Goal: Obtain resource: Download file/media

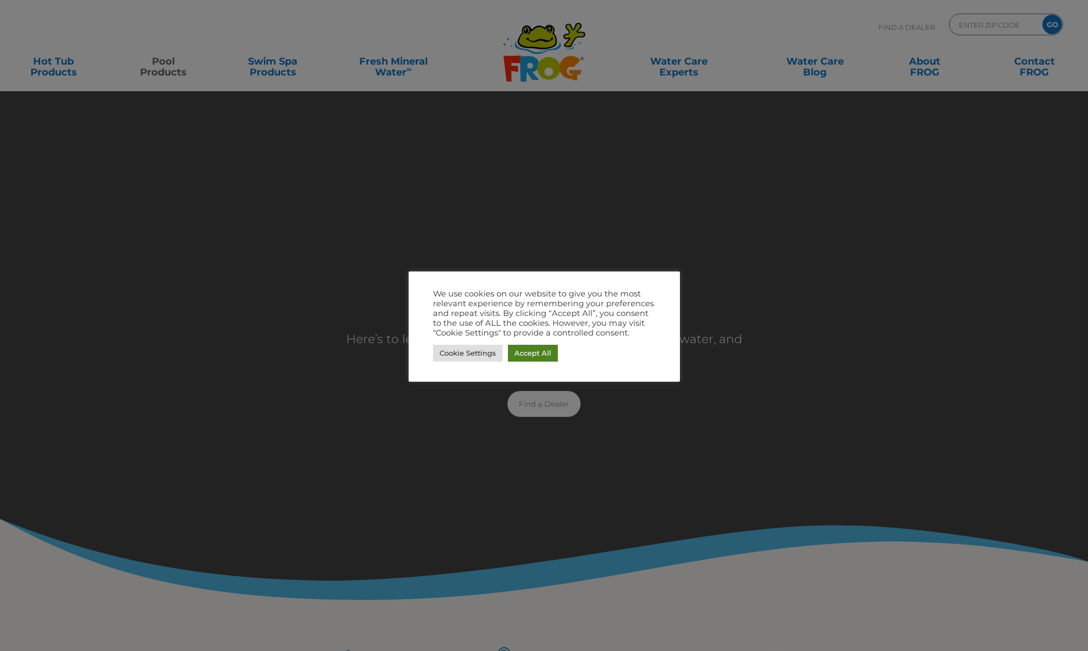
click at [534, 355] on link "Accept All" at bounding box center [533, 353] width 50 height 17
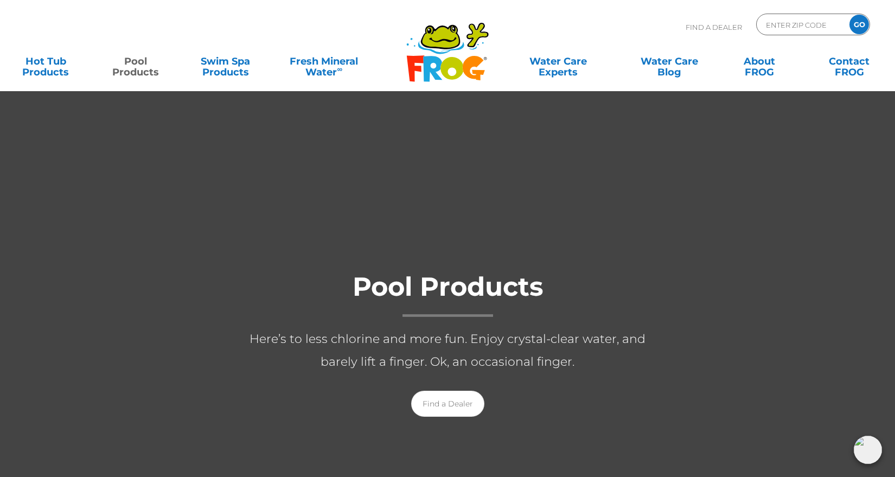
click at [646, 229] on div at bounding box center [447, 355] width 895 height 528
click at [457, 37] on icon at bounding box center [441, 37] width 36 height 22
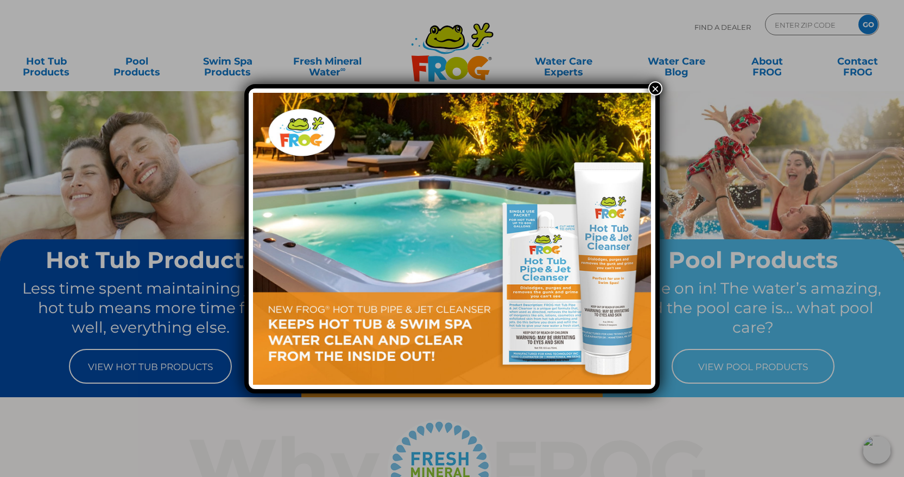
click at [656, 87] on button "×" at bounding box center [655, 88] width 14 height 14
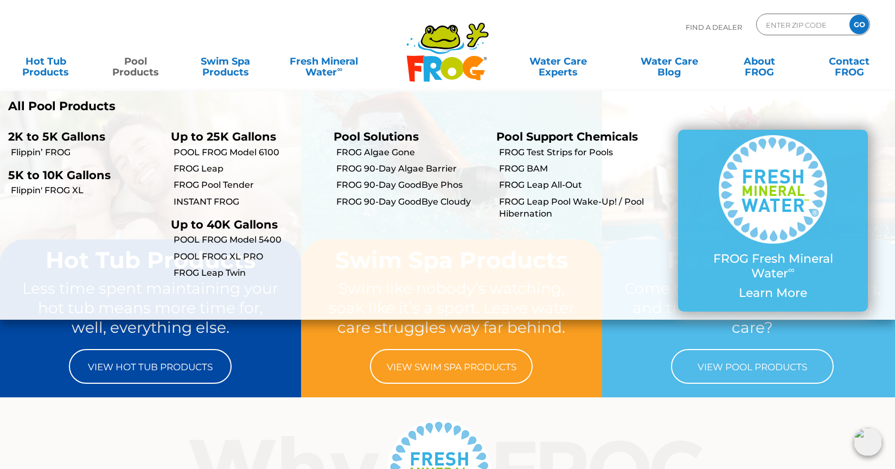
click at [143, 68] on link "Pool Products" at bounding box center [136, 61] width 70 height 22
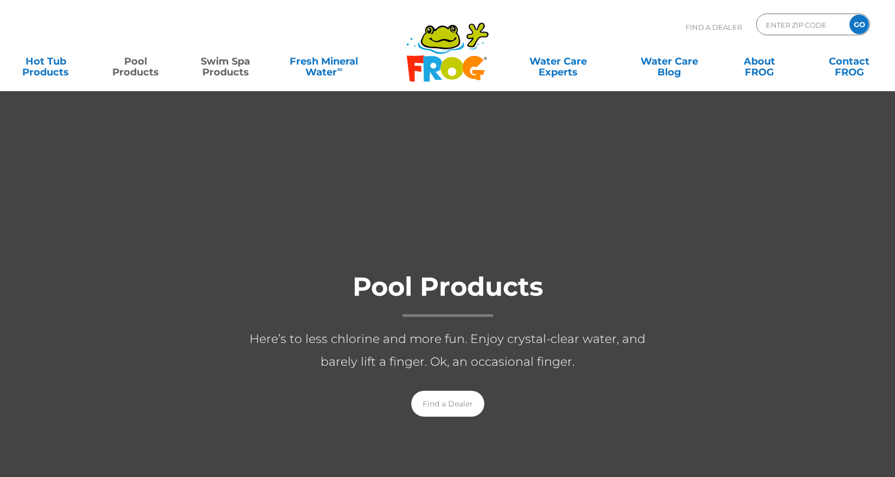
click at [239, 67] on link "Swim Spa Products" at bounding box center [225, 61] width 70 height 22
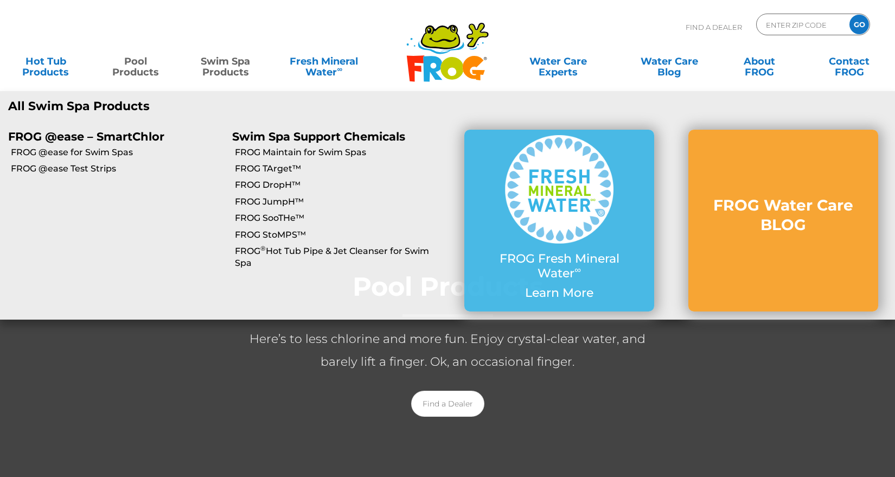
click at [234, 71] on link "Swim Spa Products" at bounding box center [225, 61] width 70 height 22
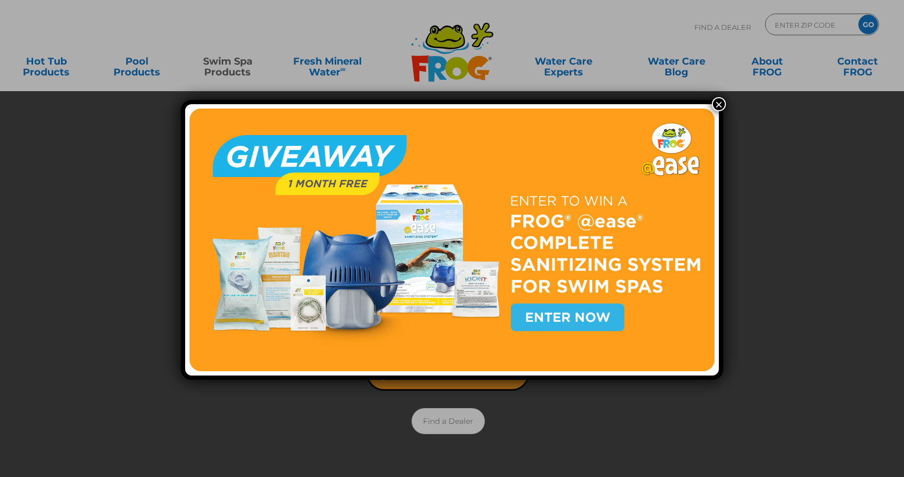
click at [721, 102] on button "×" at bounding box center [718, 104] width 14 height 14
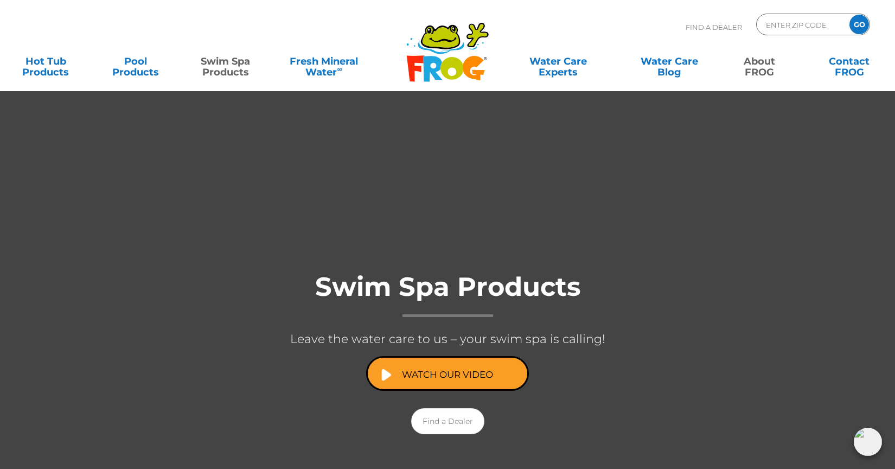
click at [764, 72] on link "About FROG" at bounding box center [760, 61] width 70 height 22
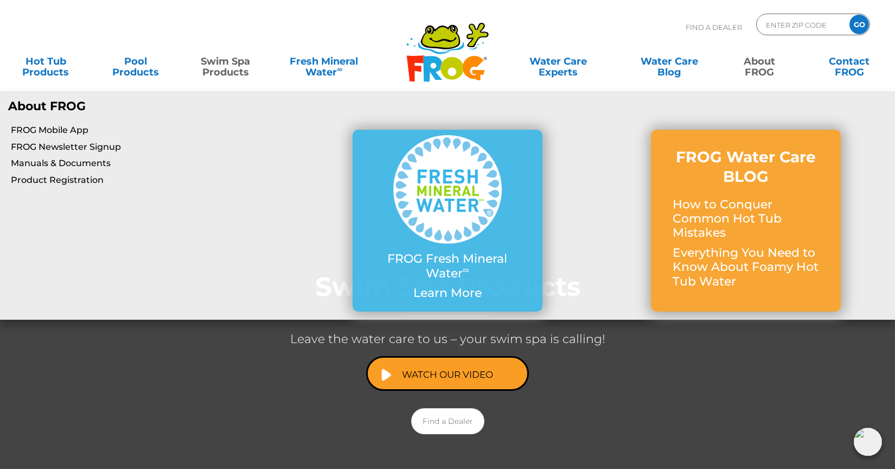
click at [761, 72] on link "About FROG" at bounding box center [760, 61] width 70 height 22
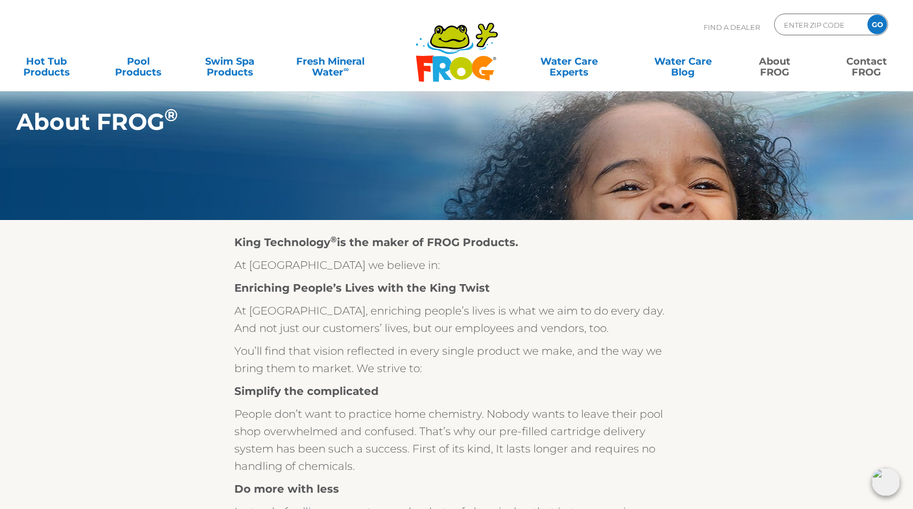
click at [875, 66] on link "Contact FROG" at bounding box center [866, 61] width 71 height 22
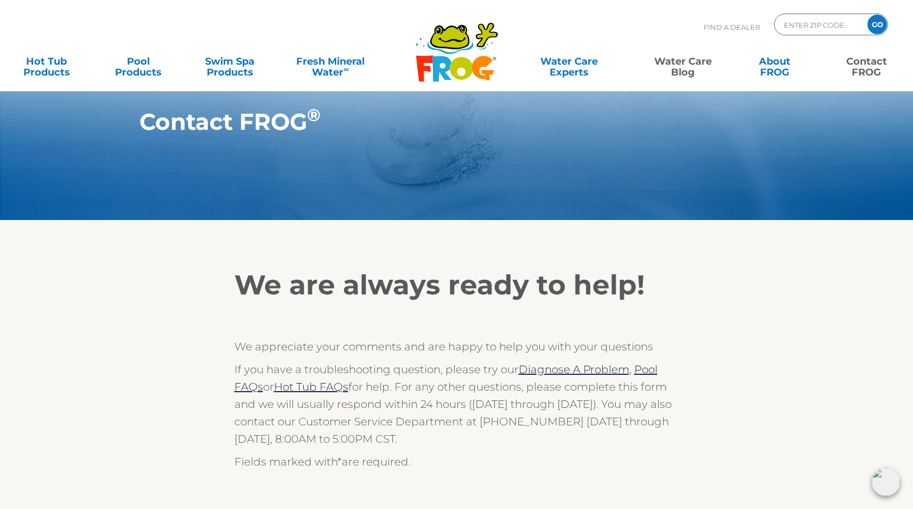
click at [687, 68] on link "Water Care Blog" at bounding box center [683, 61] width 71 height 22
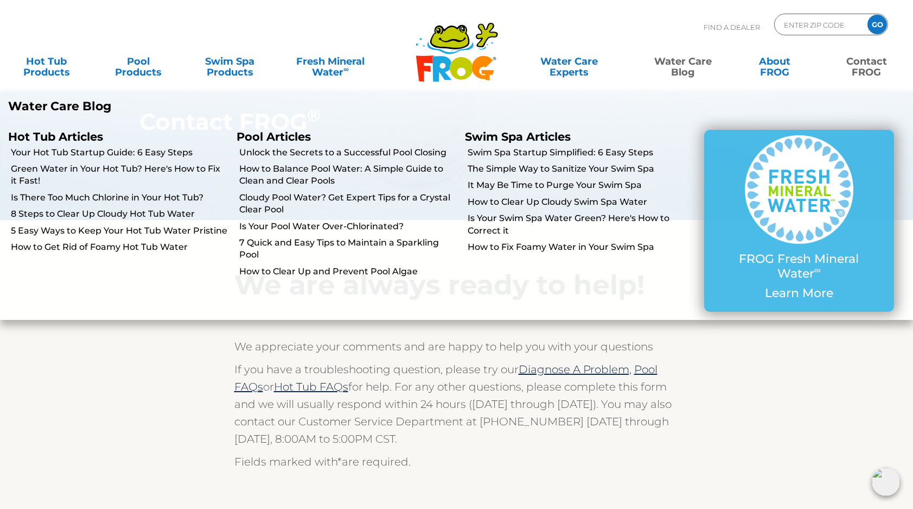
click at [692, 72] on link "Water Care Blog" at bounding box center [683, 61] width 71 height 22
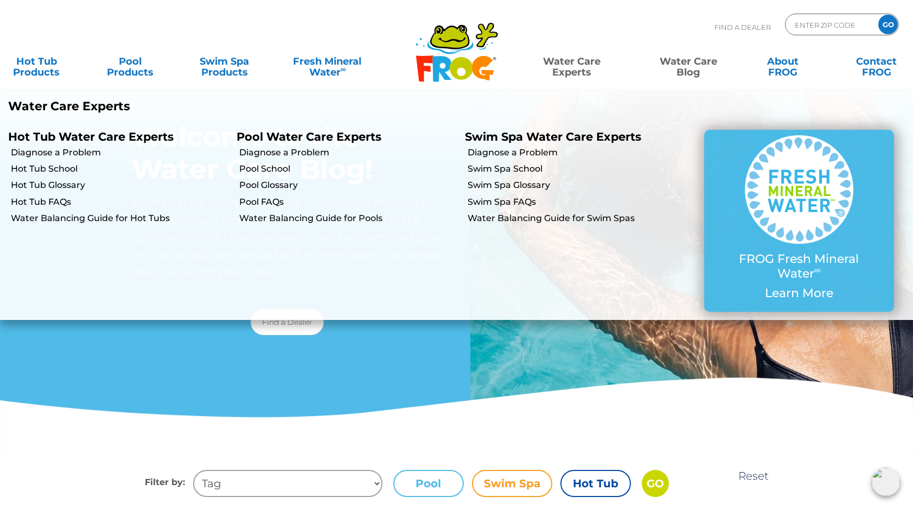
click at [560, 69] on link "Water Care Experts" at bounding box center [572, 61] width 119 height 22
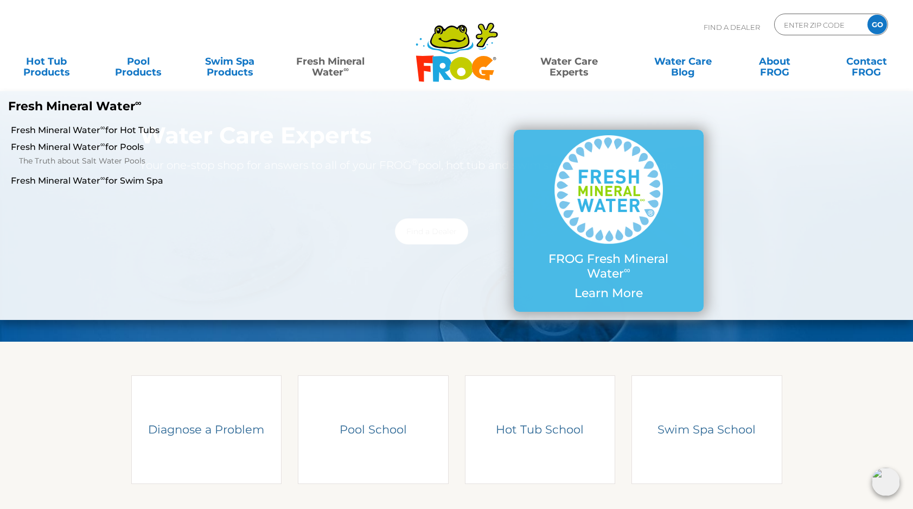
click at [338, 64] on link "Fresh Mineral Water ∞" at bounding box center [330, 61] width 89 height 22
click at [348, 61] on link "Fresh Mineral Water ∞" at bounding box center [330, 61] width 89 height 22
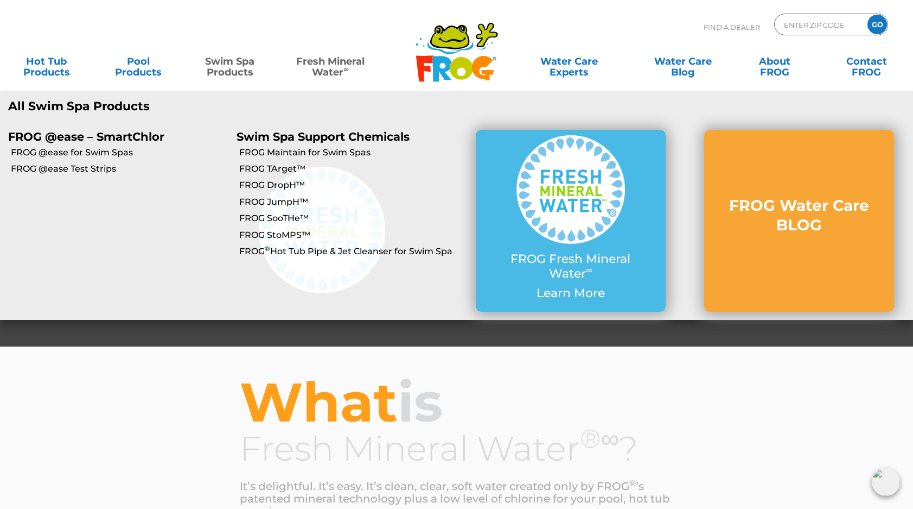
click at [207, 61] on link "Swim Spa Products" at bounding box center [229, 61] width 71 height 22
click at [220, 68] on link "Swim Spa Products" at bounding box center [229, 61] width 71 height 22
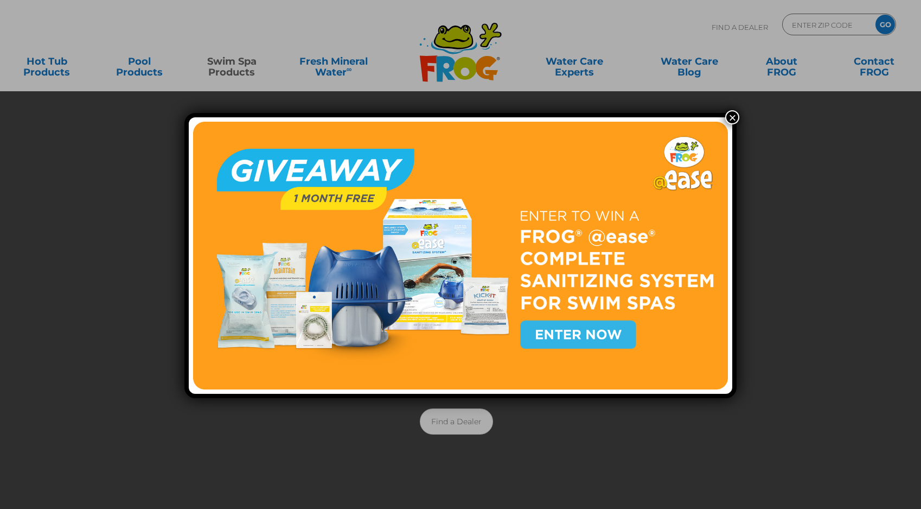
click at [733, 116] on button "×" at bounding box center [733, 117] width 14 height 14
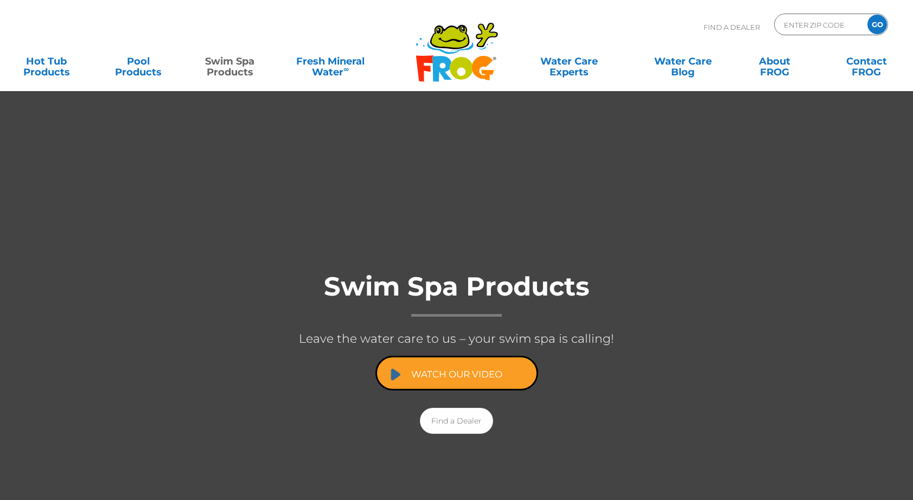
click at [493, 379] on link "Watch Our Video" at bounding box center [457, 373] width 163 height 35
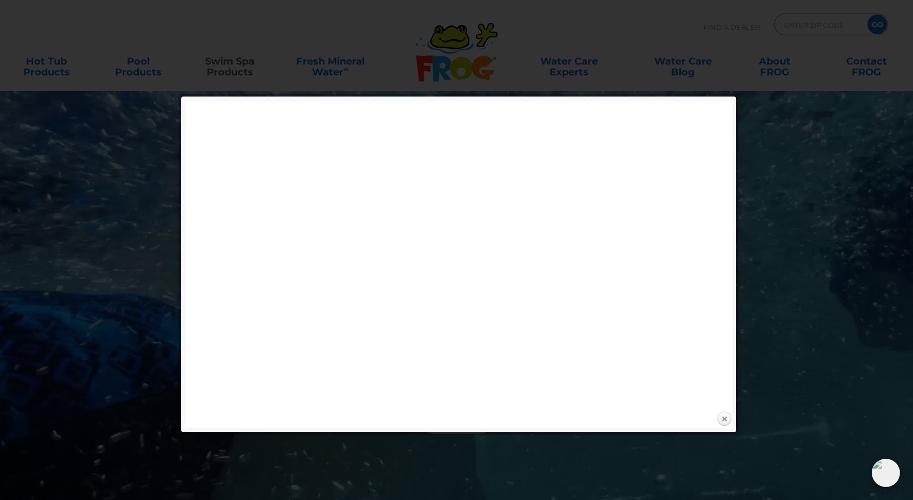
click at [725, 421] on link "Close" at bounding box center [724, 419] width 16 height 16
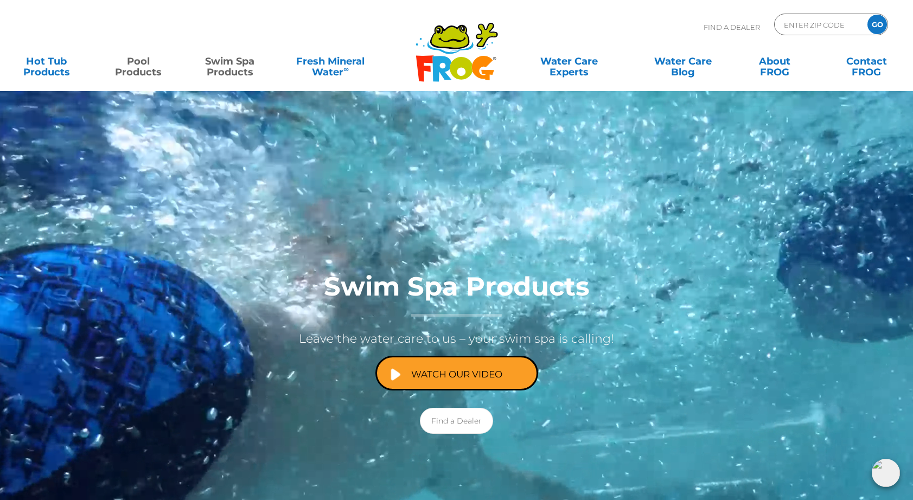
click at [144, 66] on link "Pool Products" at bounding box center [138, 61] width 71 height 22
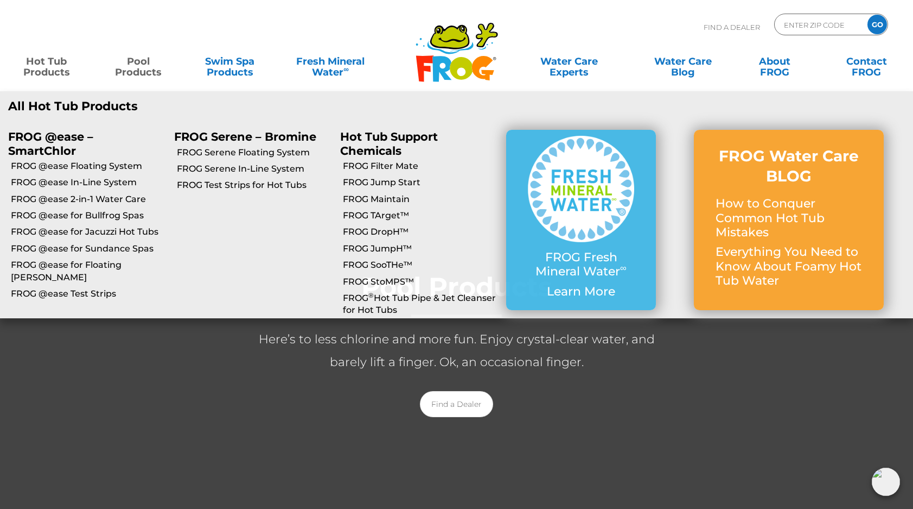
drag, startPoint x: 58, startPoint y: 68, endPoint x: 63, endPoint y: 78, distance: 11.7
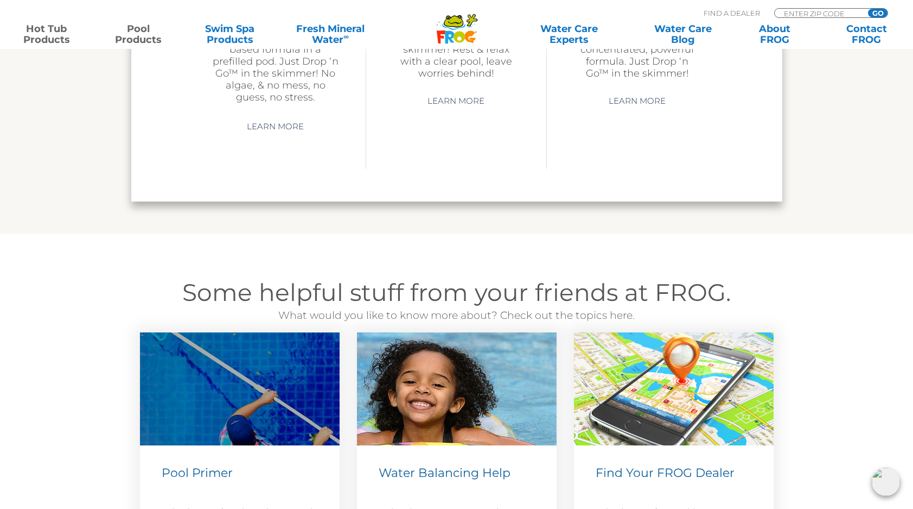
scroll to position [3647, 0]
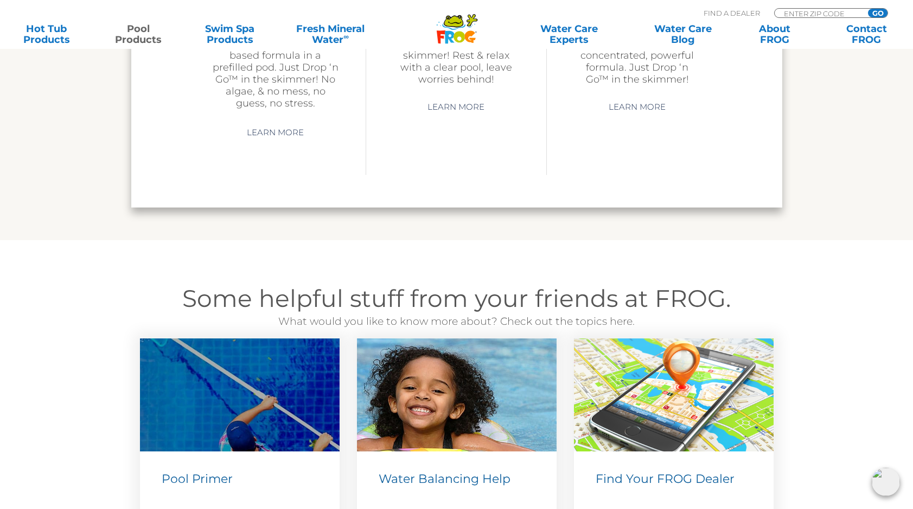
click at [452, 24] on icon at bounding box center [453, 21] width 18 height 11
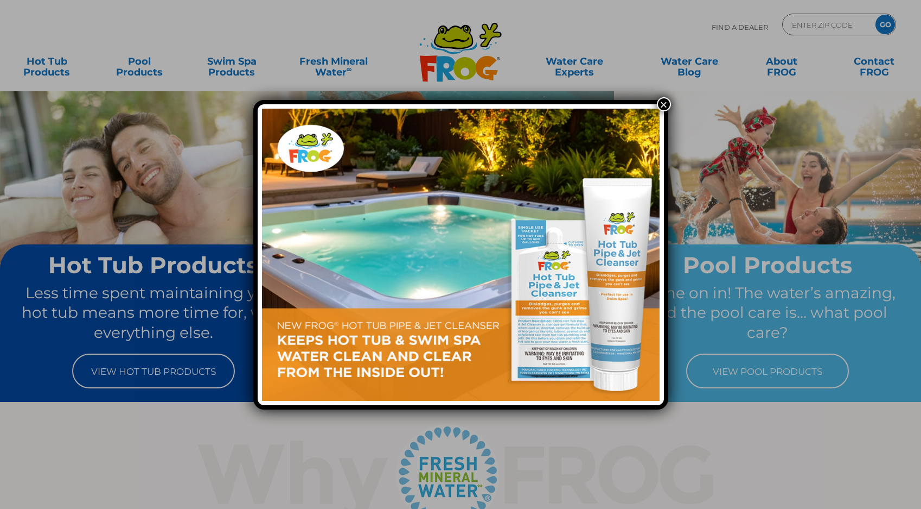
click at [665, 102] on button "×" at bounding box center [664, 104] width 14 height 14
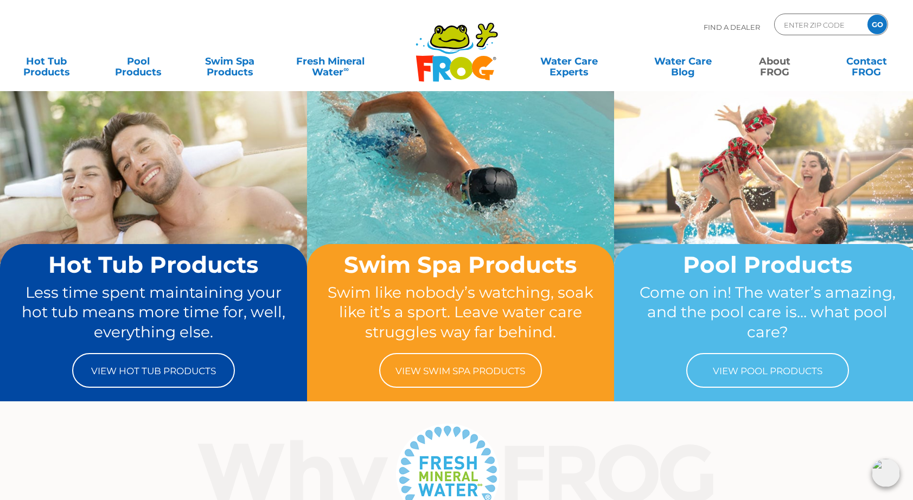
click at [768, 67] on link "About FROG" at bounding box center [775, 61] width 71 height 22
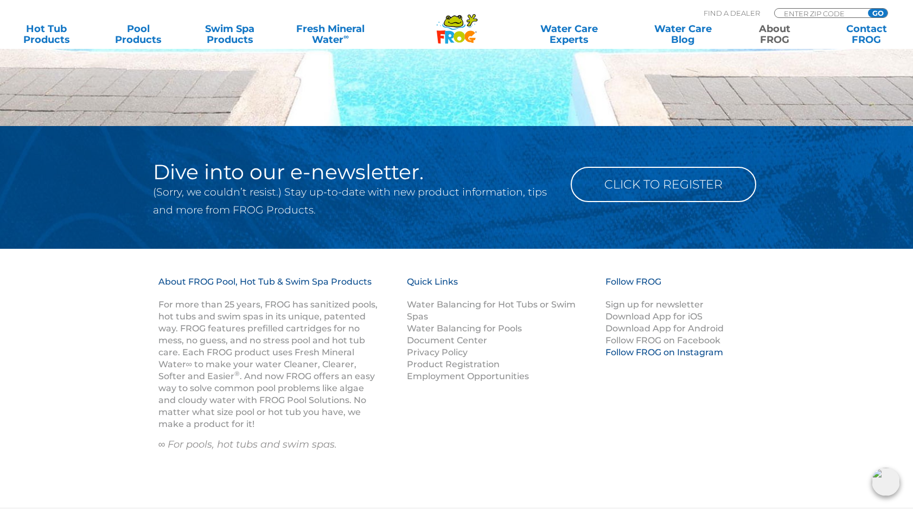
scroll to position [1950, 0]
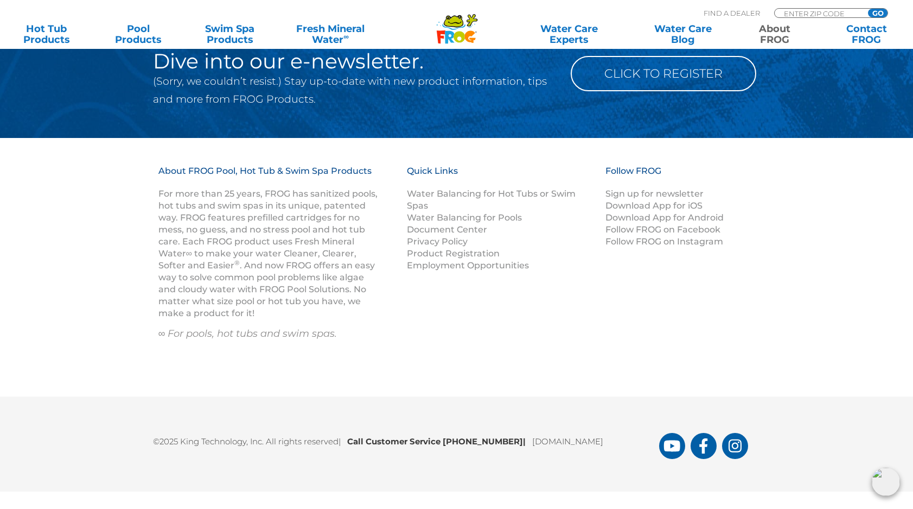
click at [551, 444] on link "[DOMAIN_NAME]" at bounding box center [567, 441] width 71 height 10
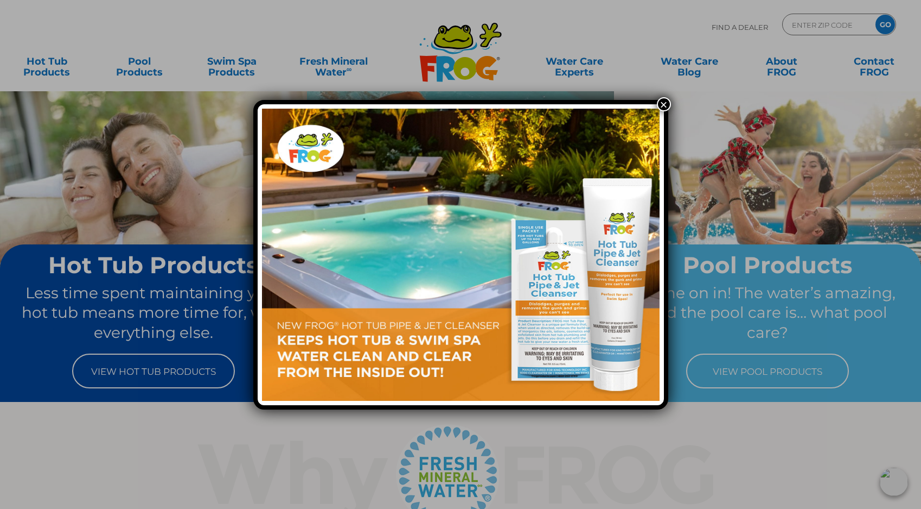
click at [664, 103] on button "×" at bounding box center [664, 104] width 14 height 14
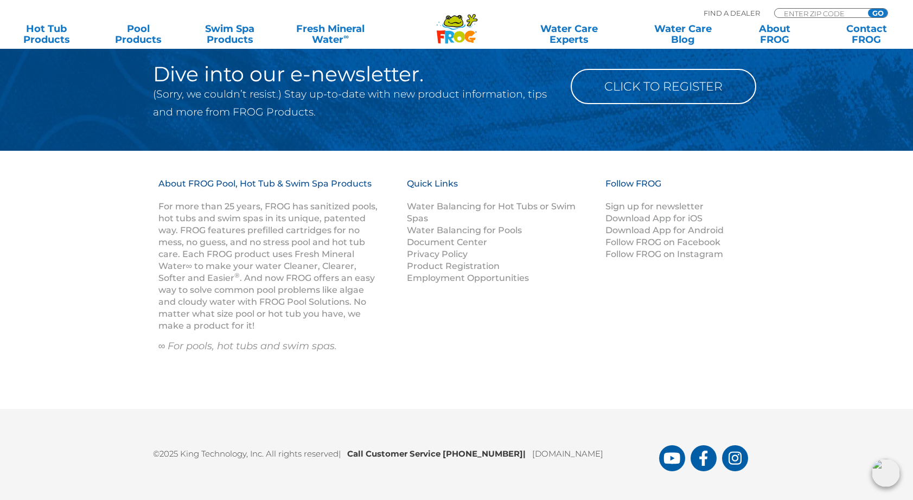
scroll to position [1366, 0]
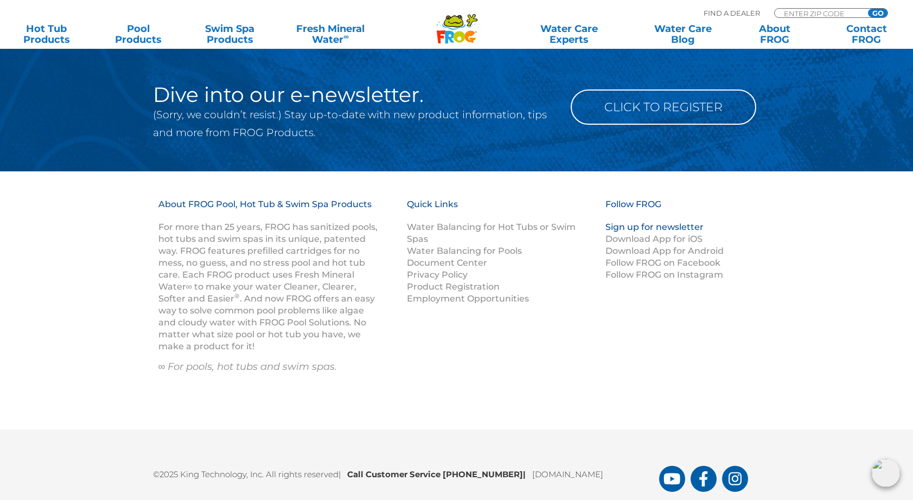
click at [658, 227] on link "Sign up for newsletter" at bounding box center [655, 227] width 98 height 10
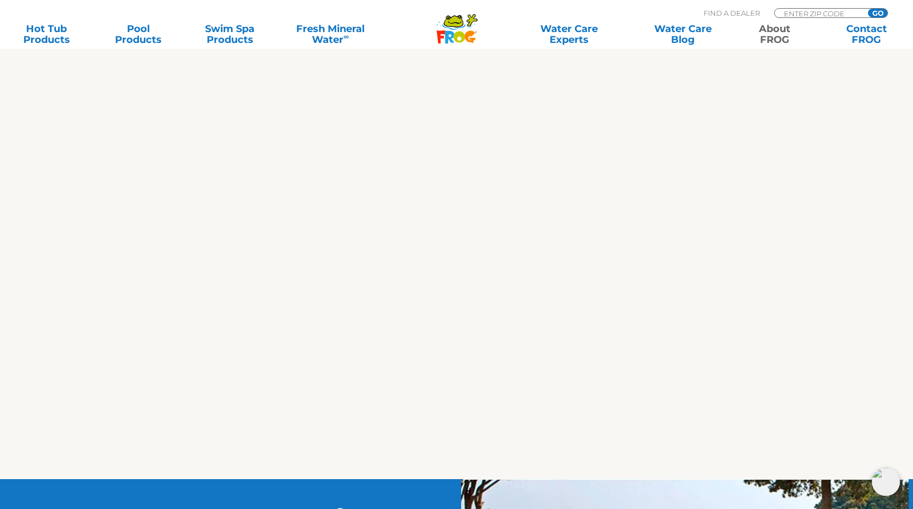
scroll to position [486, 0]
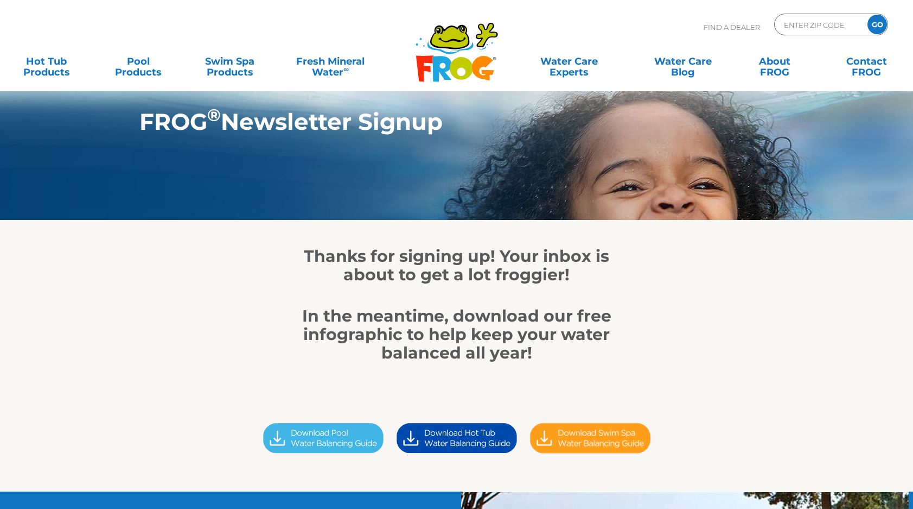
click at [358, 435] on img at bounding box center [324, 437] width 134 height 37
click at [478, 437] on img at bounding box center [457, 437] width 134 height 37
click at [589, 441] on img at bounding box center [591, 437] width 134 height 37
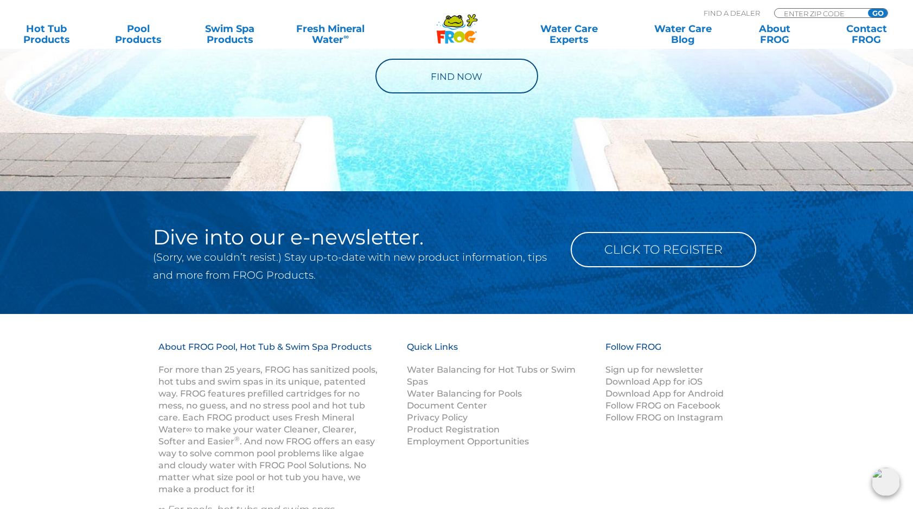
scroll to position [1143, 0]
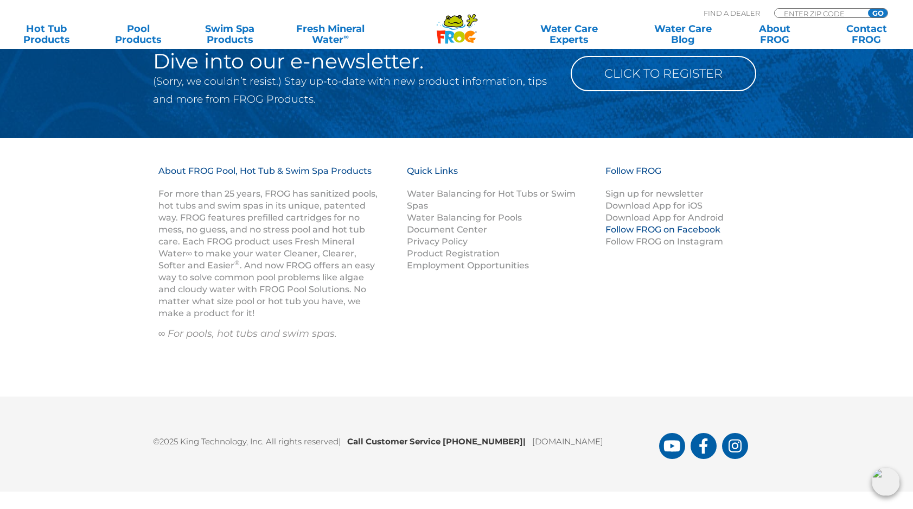
click at [656, 230] on link "Follow FROG on Facebook" at bounding box center [663, 229] width 115 height 10
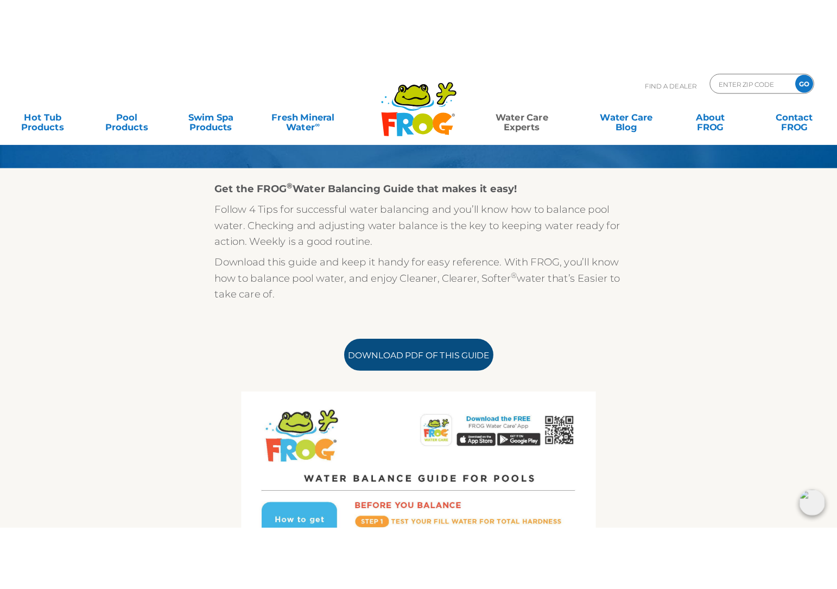
scroll to position [211, 0]
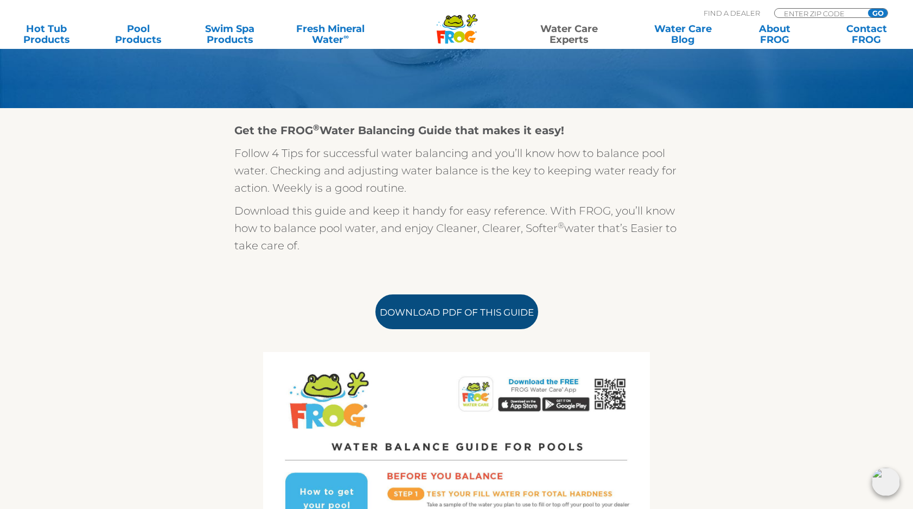
click at [495, 313] on link "Download PDF of this Guide" at bounding box center [457, 311] width 163 height 35
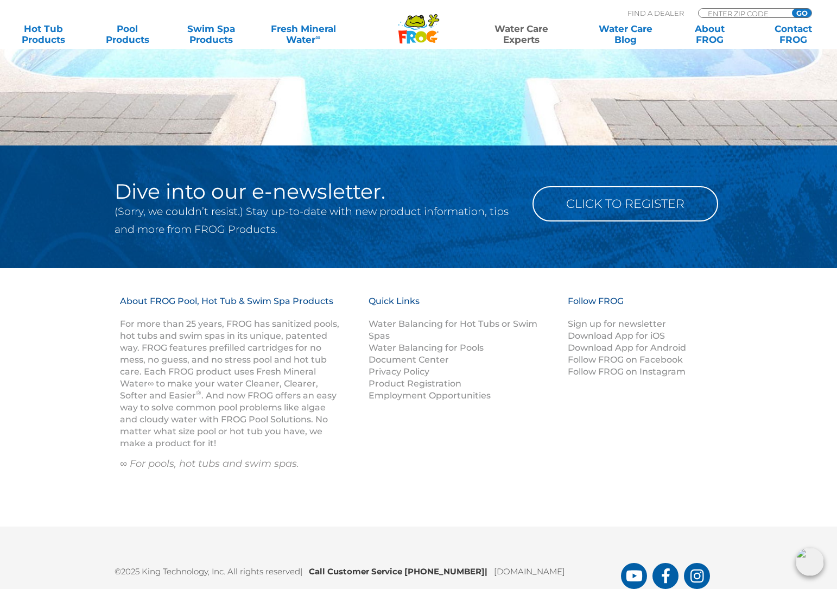
scroll to position [1302, 0]
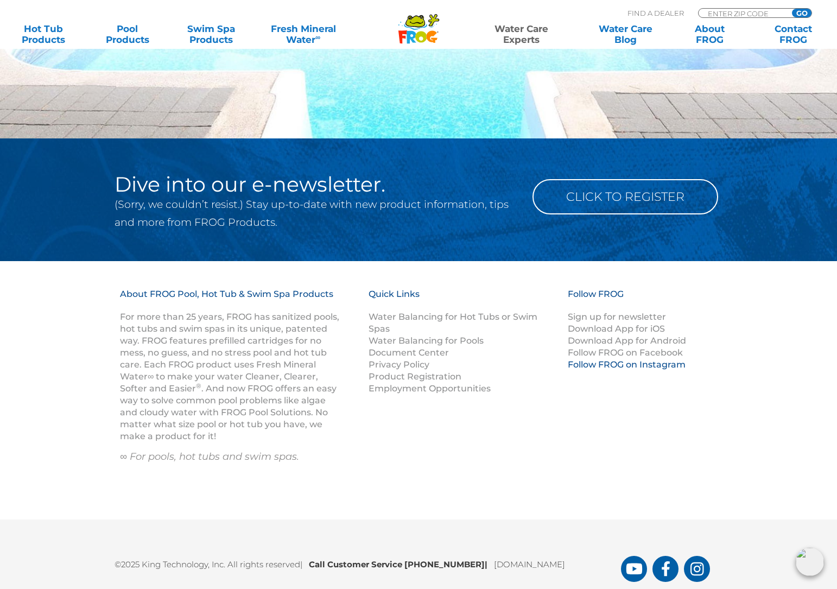
click at [658, 365] on link "Follow FROG on Instagram" at bounding box center [627, 364] width 118 height 10
click at [604, 364] on link "Follow FROG on Instagram" at bounding box center [627, 364] width 118 height 10
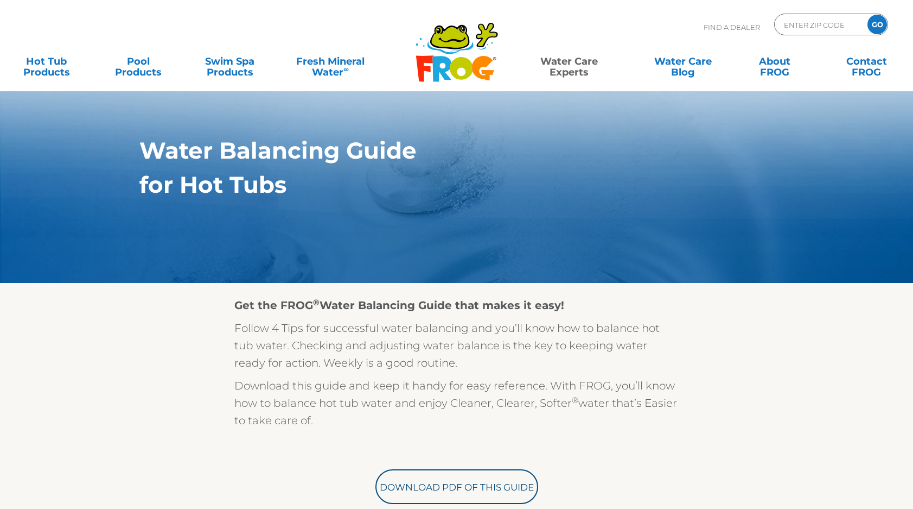
scroll to position [308, 0]
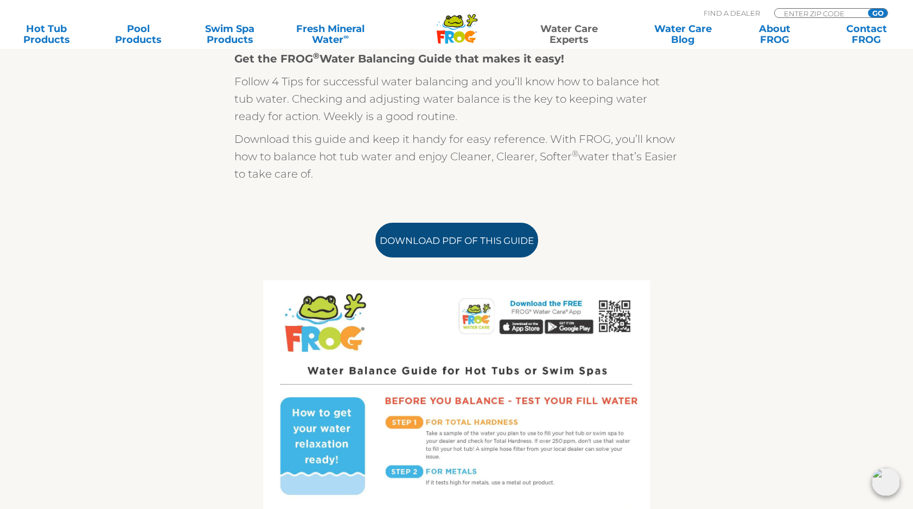
click at [490, 245] on link "Download PDF of this Guide" at bounding box center [457, 240] width 163 height 35
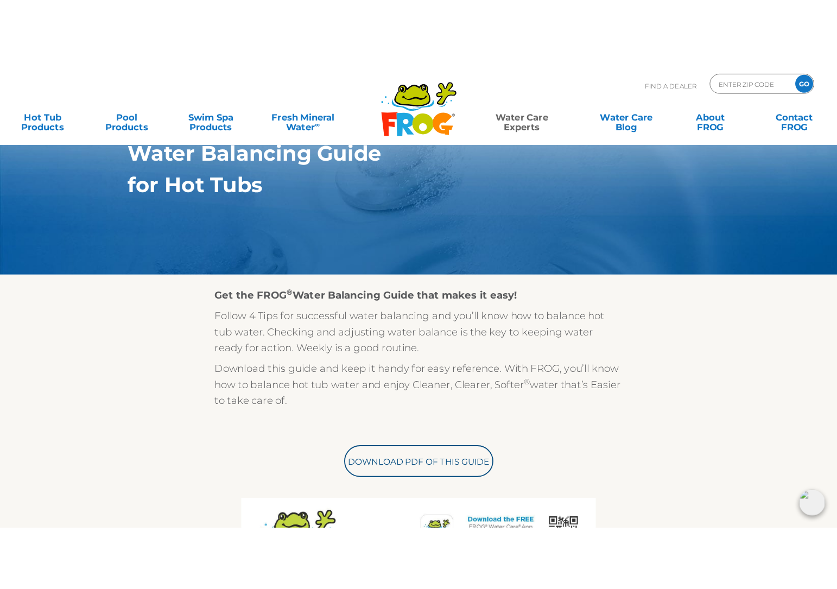
scroll to position [215, 0]
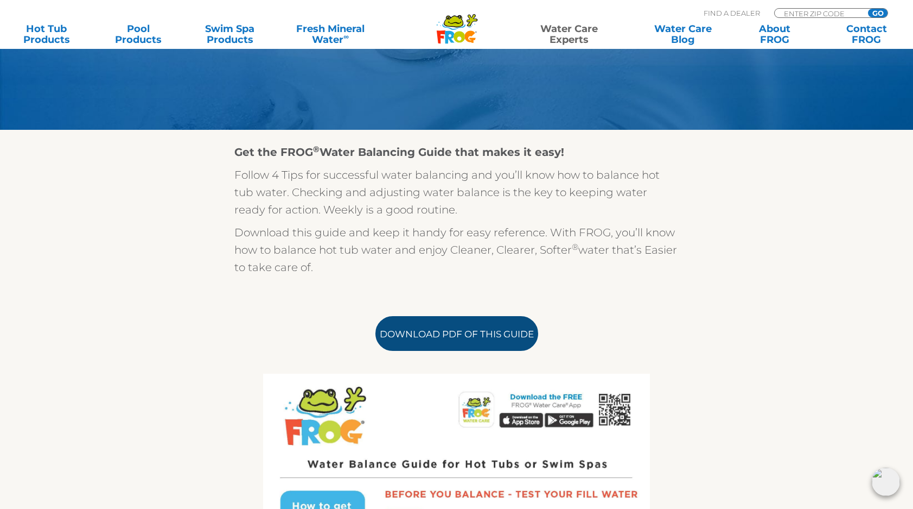
click at [489, 333] on link "Download PDF of this Guide" at bounding box center [457, 333] width 163 height 35
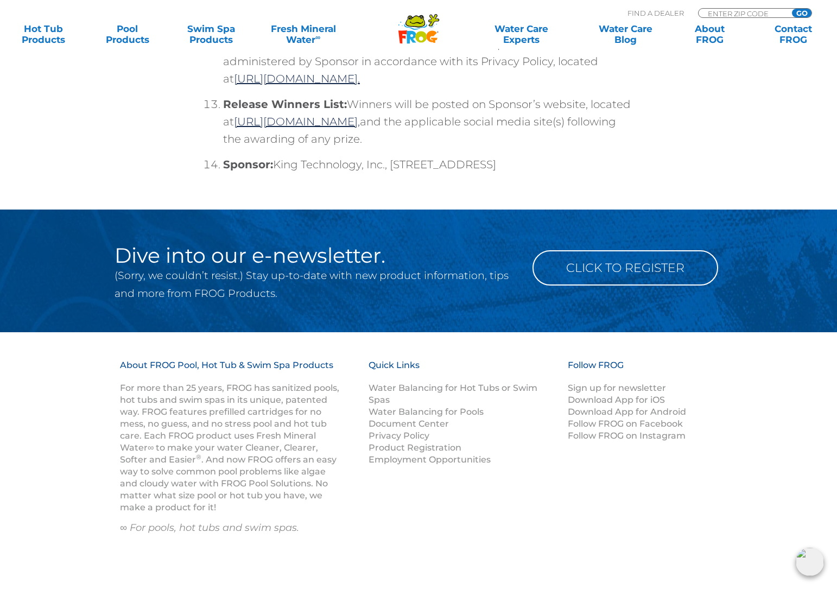
scroll to position [4197, 0]
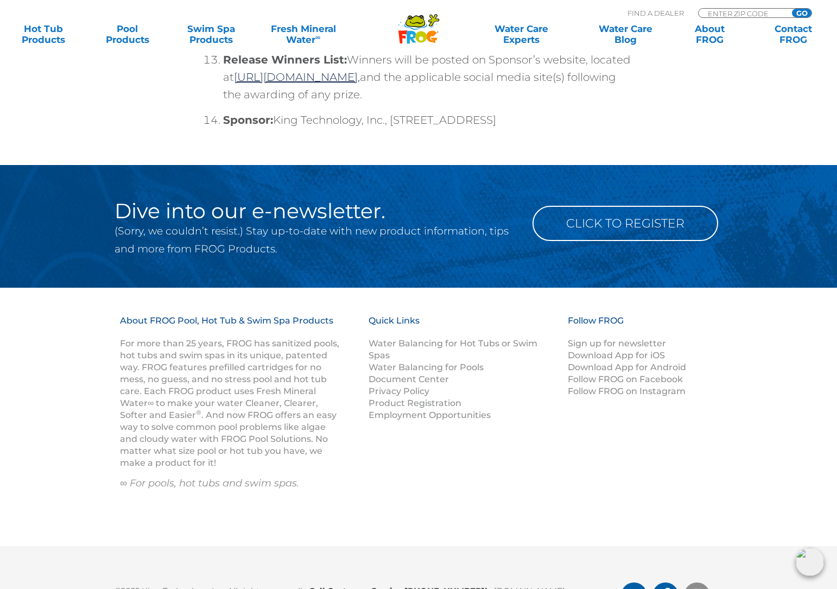
click at [698, 588] on icon "FROG Products Instagram Page" at bounding box center [697, 596] width 14 height 14
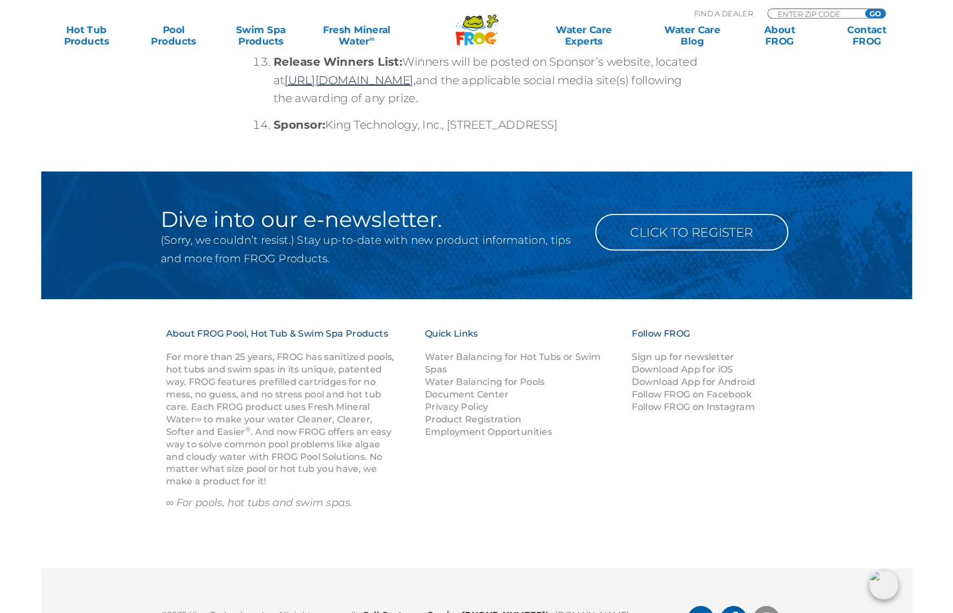
scroll to position [4173, 0]
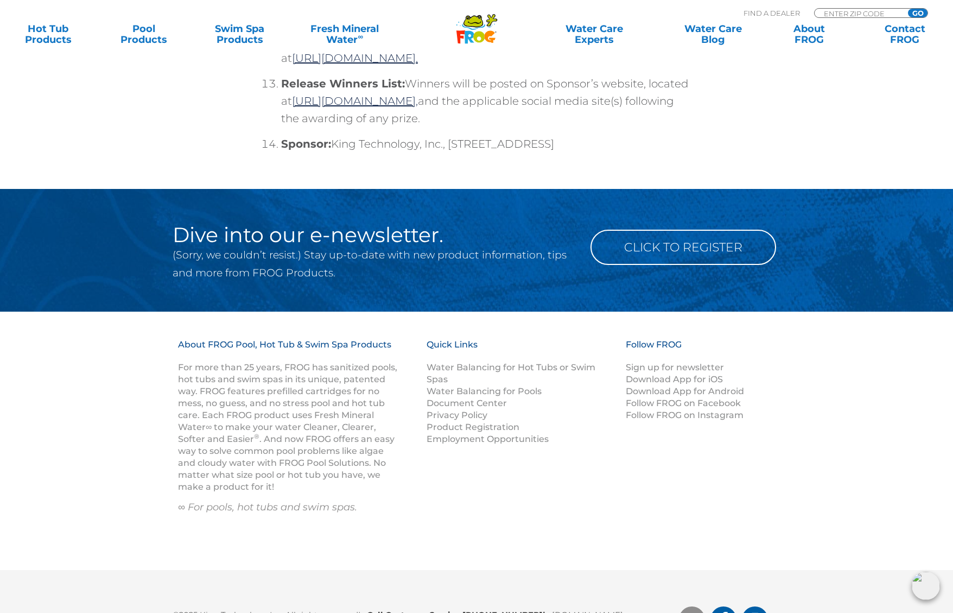
click at [687, 588] on icon "FROG Products You Tube Page" at bounding box center [692, 619] width 16 height 11
